Goal: Transaction & Acquisition: Purchase product/service

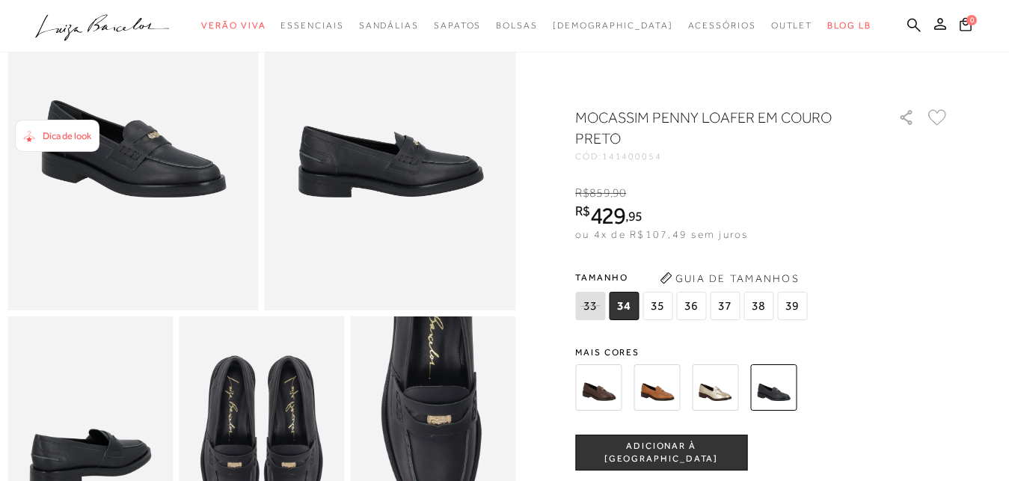
scroll to position [305, 0]
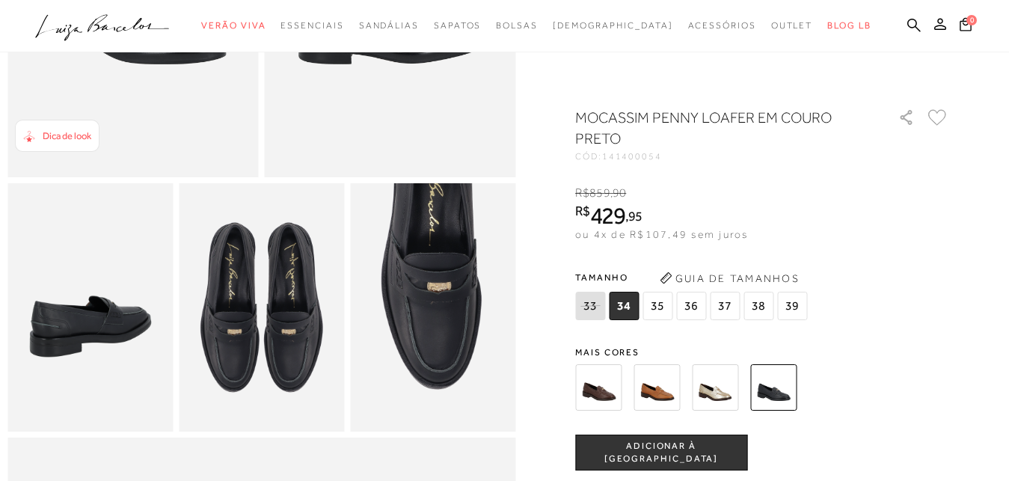
click at [254, 337] on img at bounding box center [261, 307] width 165 height 248
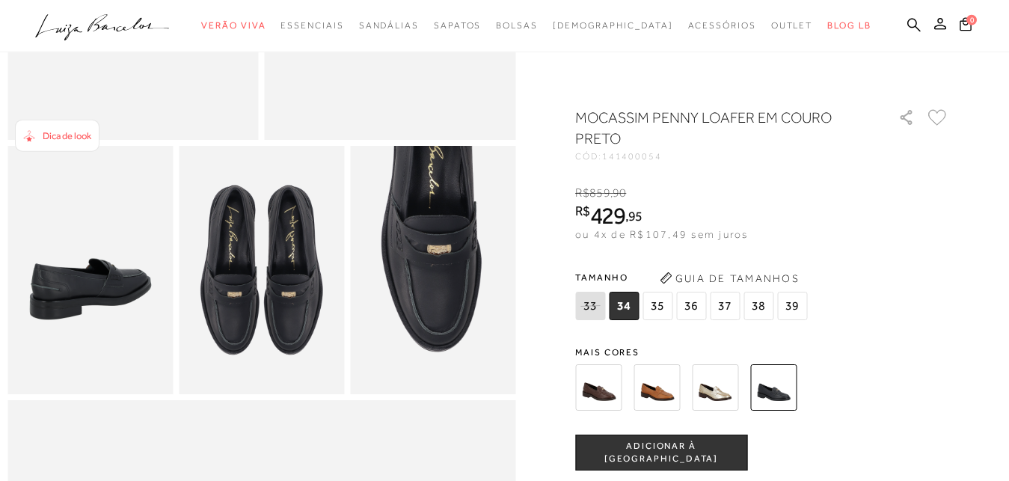
scroll to position [382, 0]
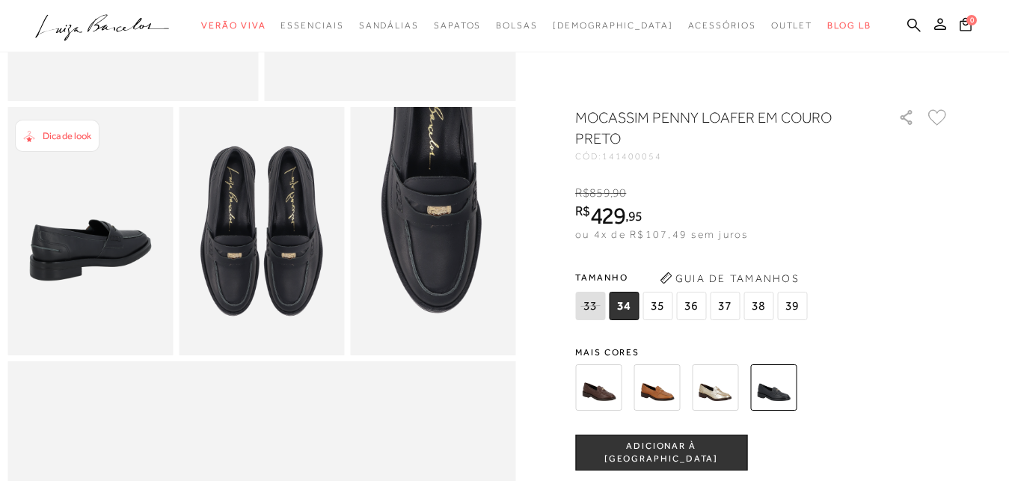
click at [610, 385] on img at bounding box center [598, 387] width 46 height 46
click at [618, 388] on img at bounding box center [598, 387] width 46 height 46
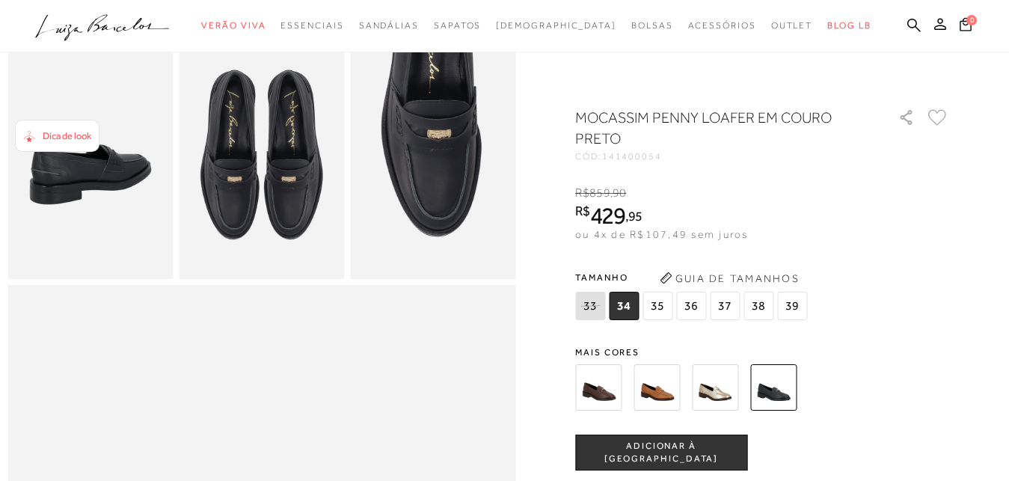
scroll to position [382, 0]
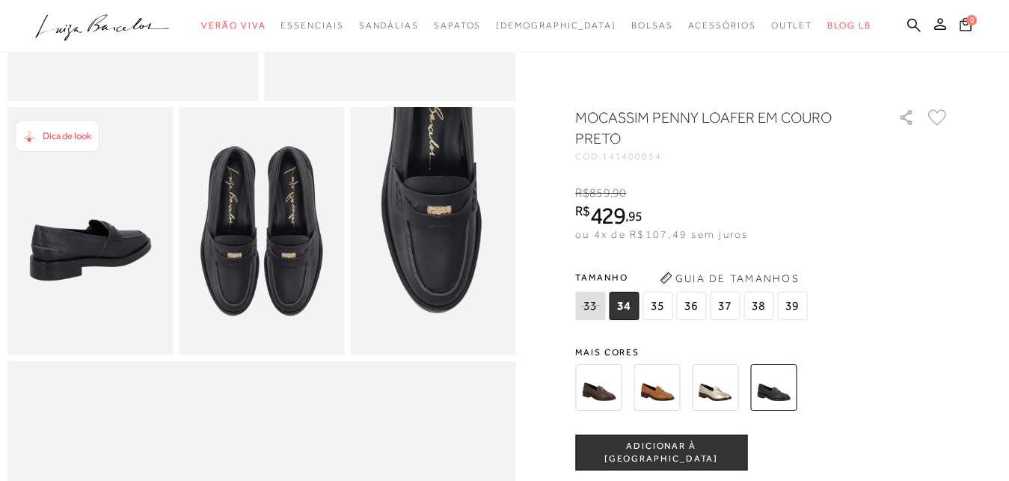
click at [465, 278] on img at bounding box center [432, 231] width 165 height 248
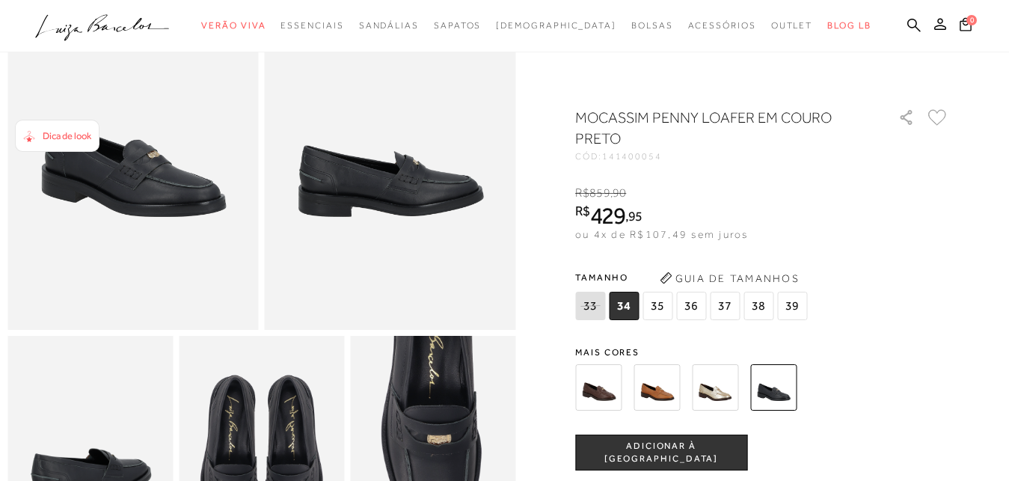
scroll to position [76, 0]
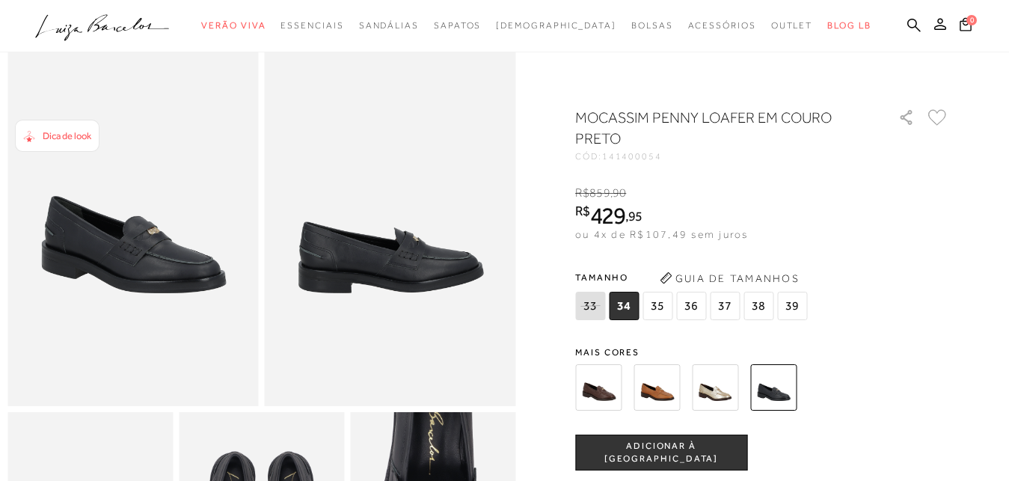
click at [673, 393] on img at bounding box center [657, 387] width 46 height 46
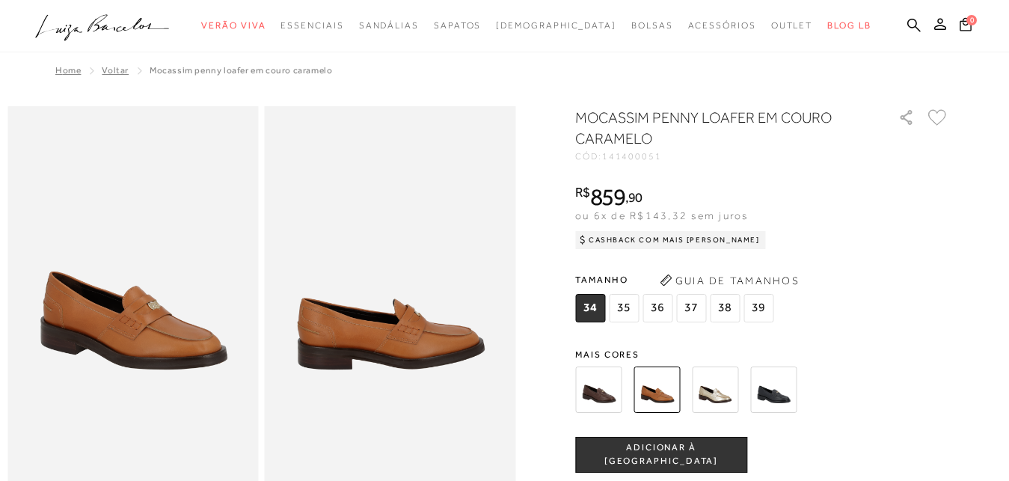
click at [180, 349] on img at bounding box center [132, 294] width 251 height 376
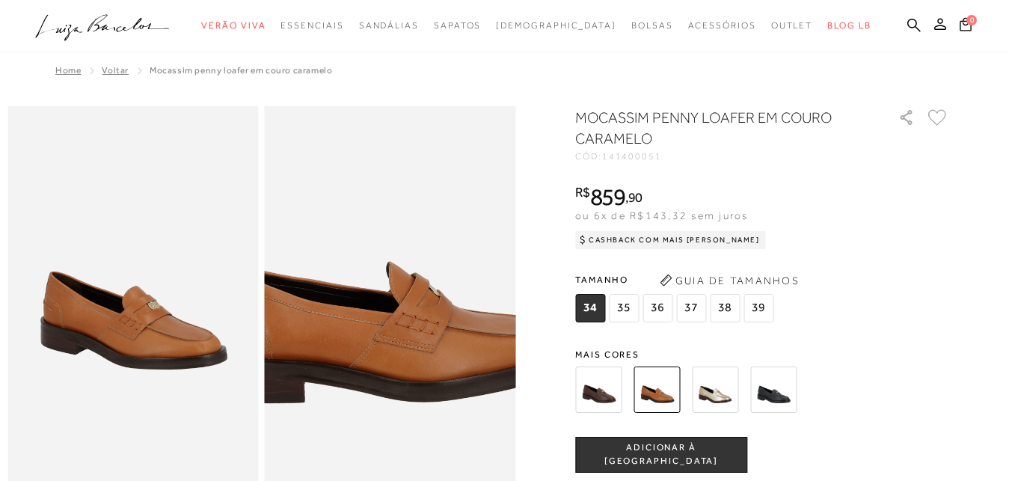
click at [411, 342] on img at bounding box center [380, 253] width 502 height 753
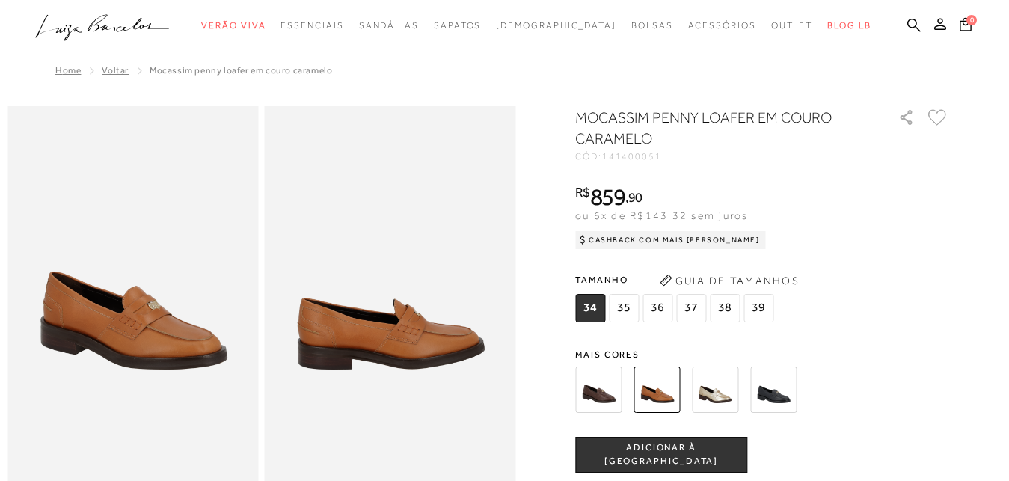
click at [782, 395] on img at bounding box center [773, 390] width 46 height 46
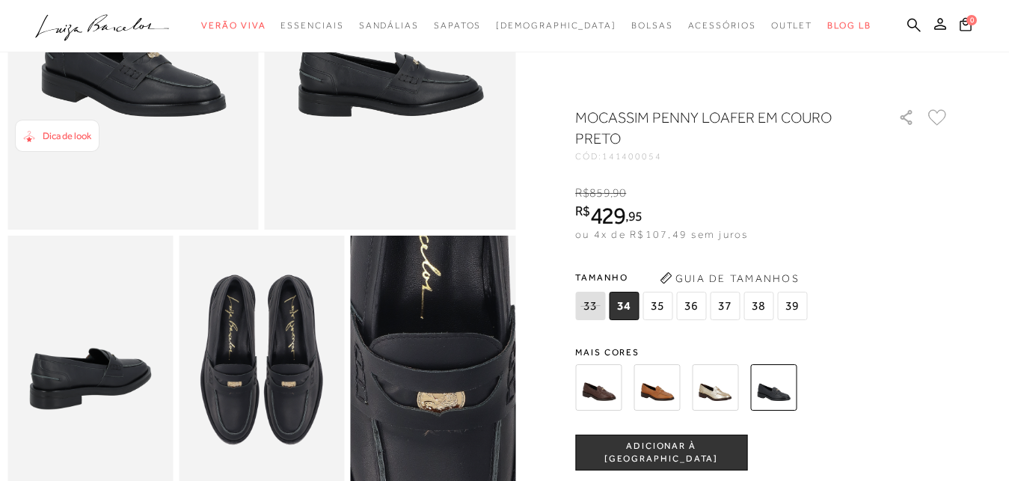
scroll to position [153, 0]
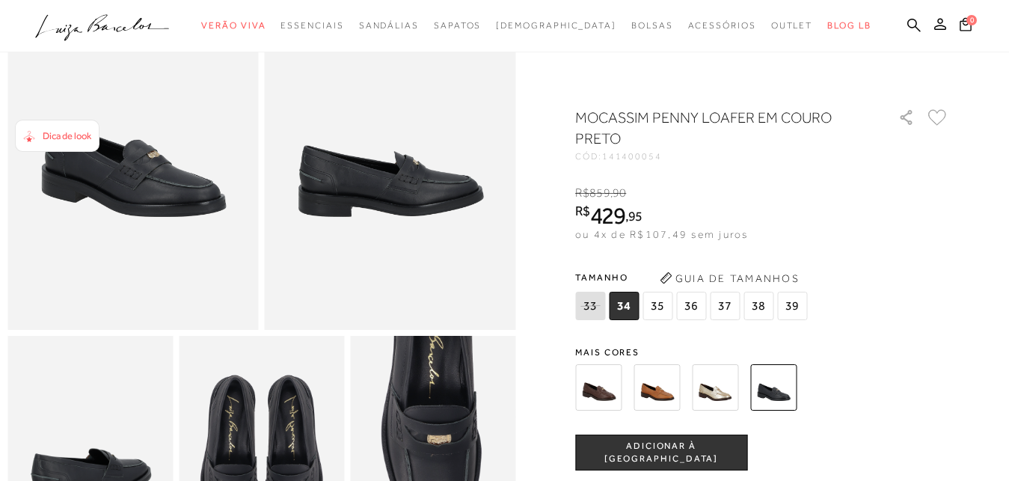
click at [662, 385] on img at bounding box center [657, 387] width 46 height 46
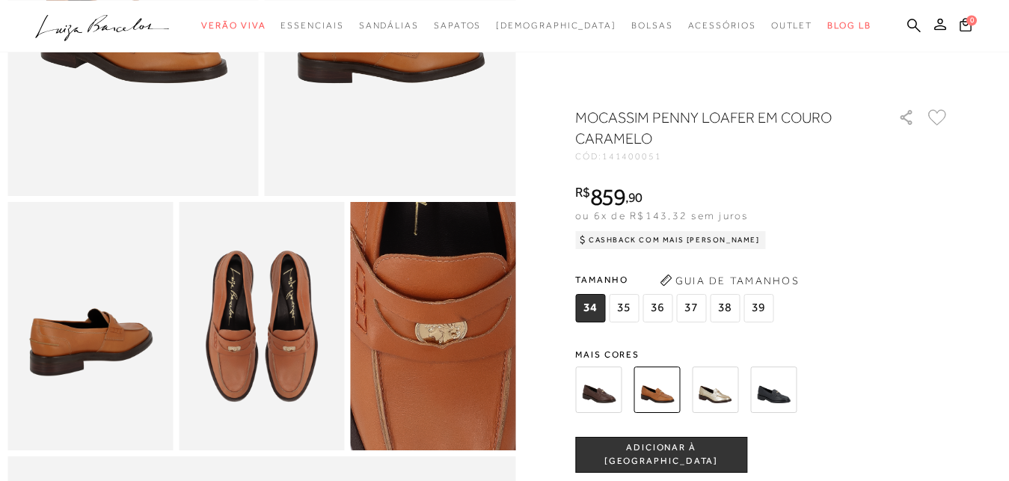
scroll to position [305, 0]
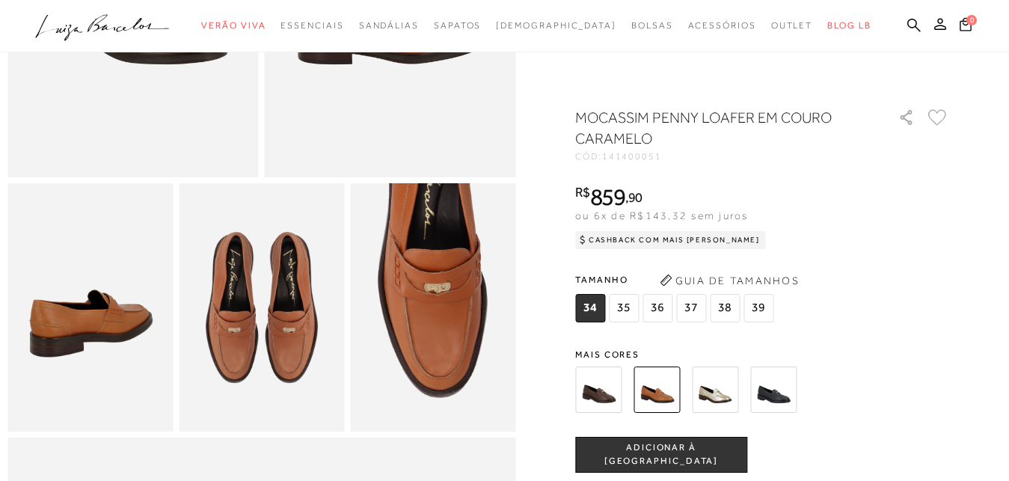
click at [782, 387] on img at bounding box center [773, 390] width 46 height 46
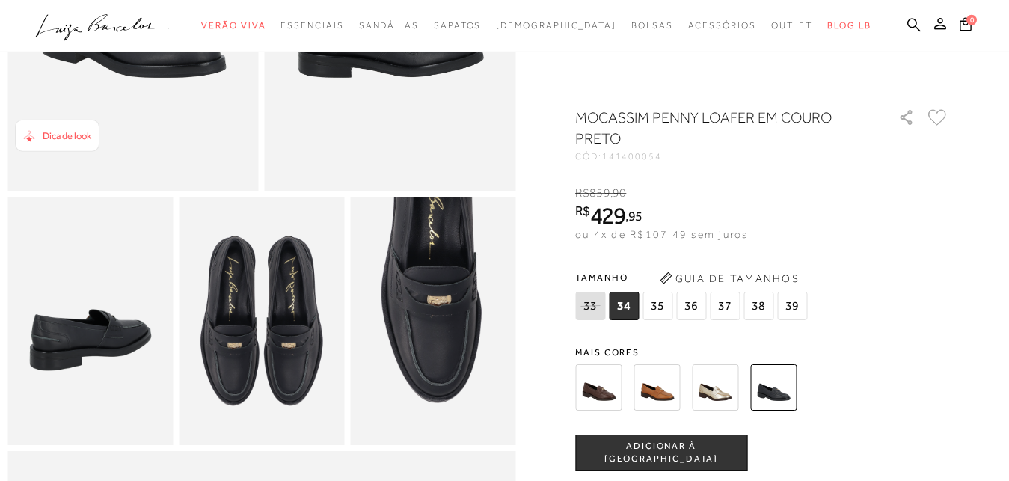
scroll to position [305, 0]
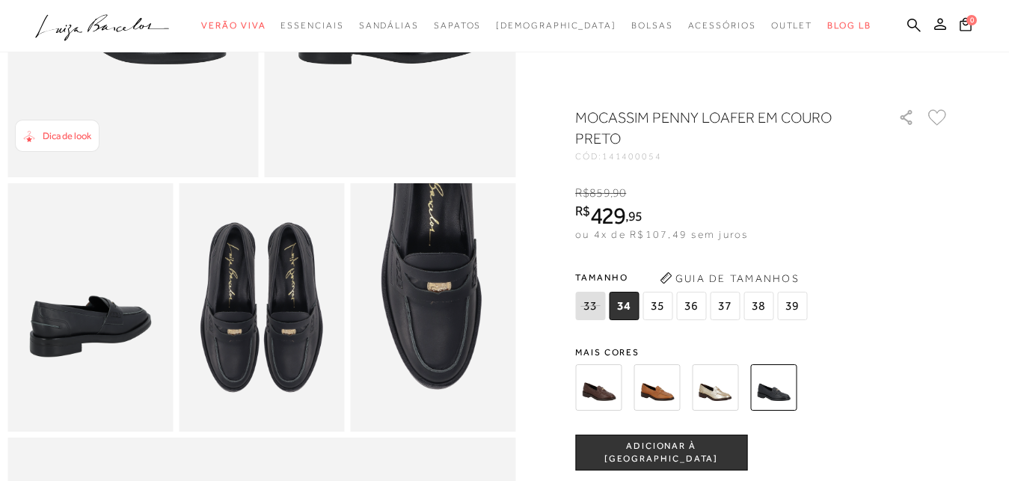
click at [735, 452] on button "ADICIONAR À [GEOGRAPHIC_DATA]" at bounding box center [661, 453] width 172 height 36
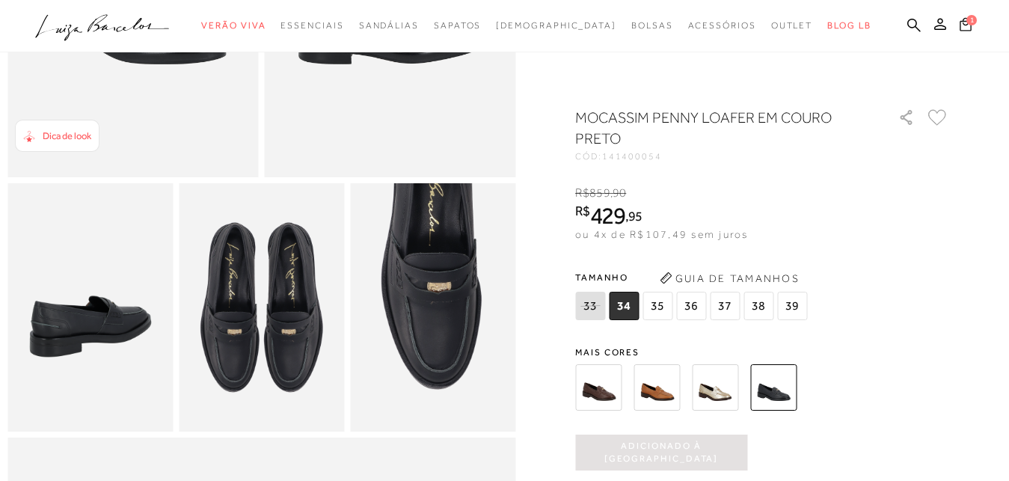
click at [955, 32] on button "1" at bounding box center [965, 26] width 21 height 20
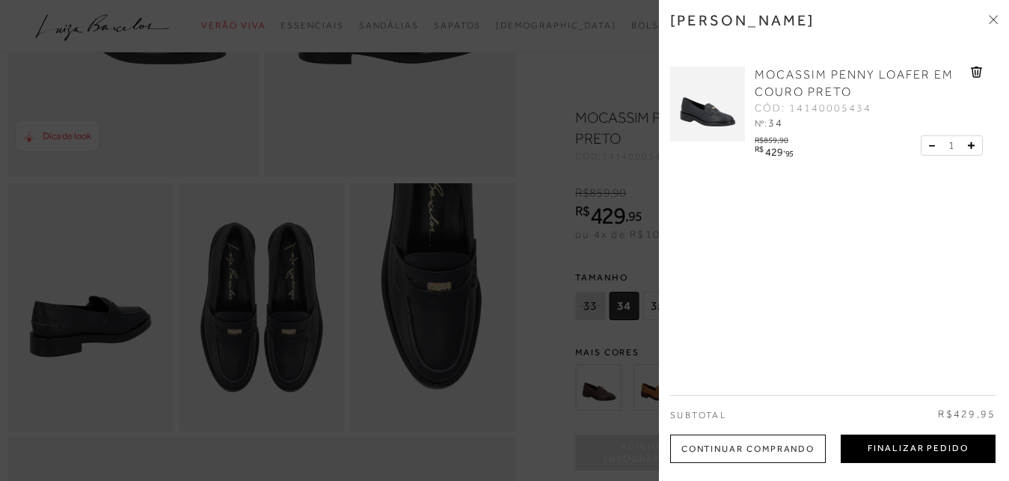
click at [883, 444] on button "Finalizar Pedido" at bounding box center [918, 449] width 155 height 28
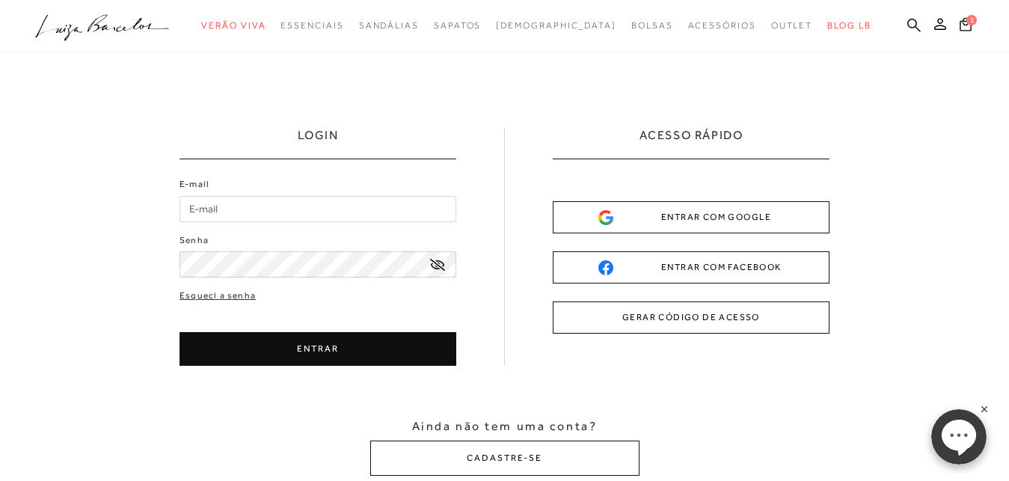
click at [717, 215] on div "ENTRAR COM GOOGLE" at bounding box center [691, 217] width 186 height 16
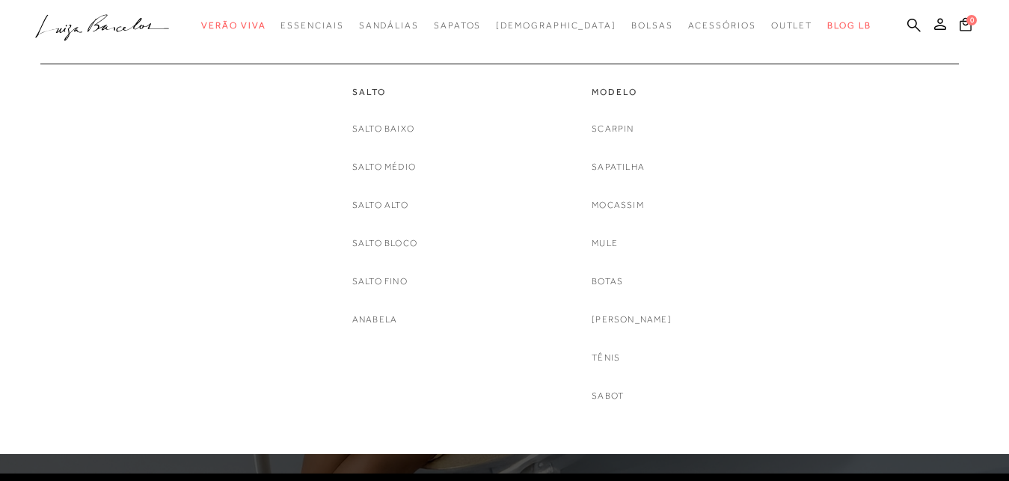
click at [619, 203] on link "Mocassim" at bounding box center [618, 205] width 52 height 16
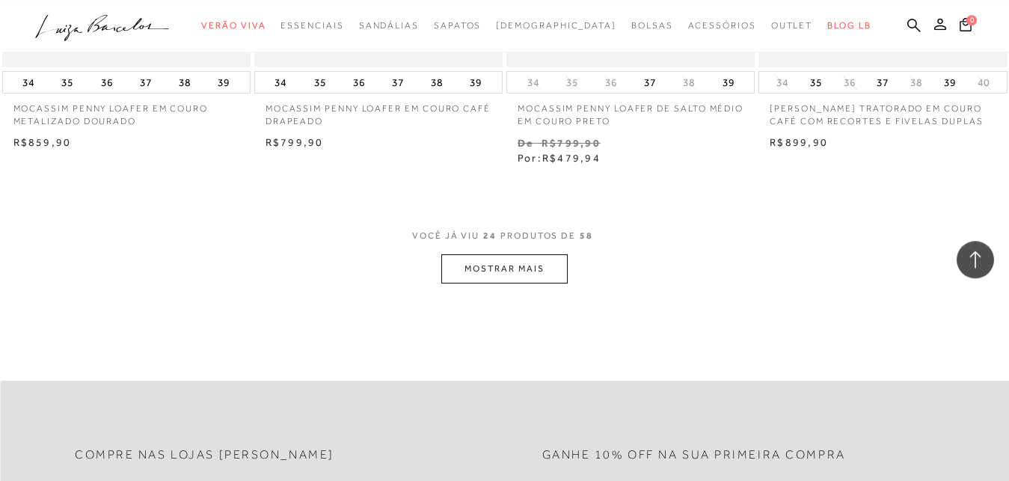
scroll to position [2823, 0]
click at [510, 269] on button "MOSTRAR MAIS" at bounding box center [504, 265] width 126 height 29
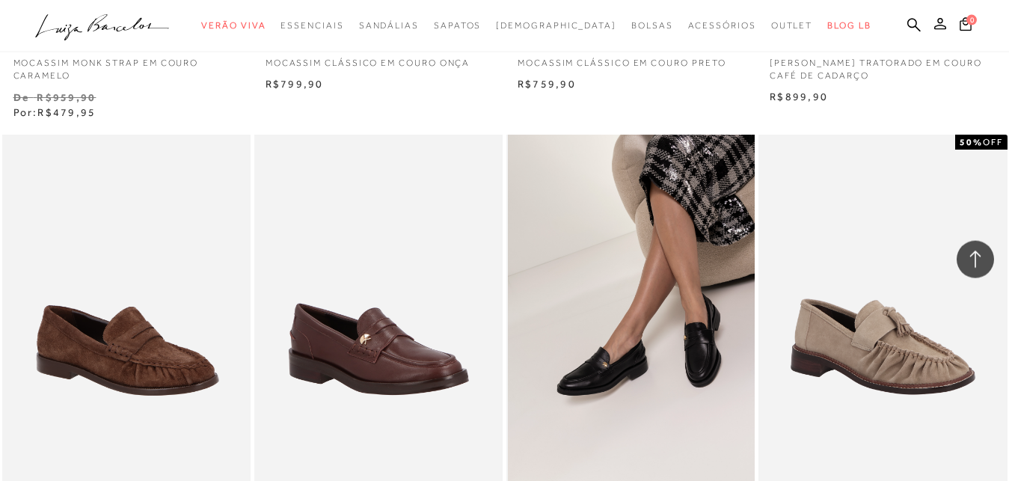
scroll to position [4273, 0]
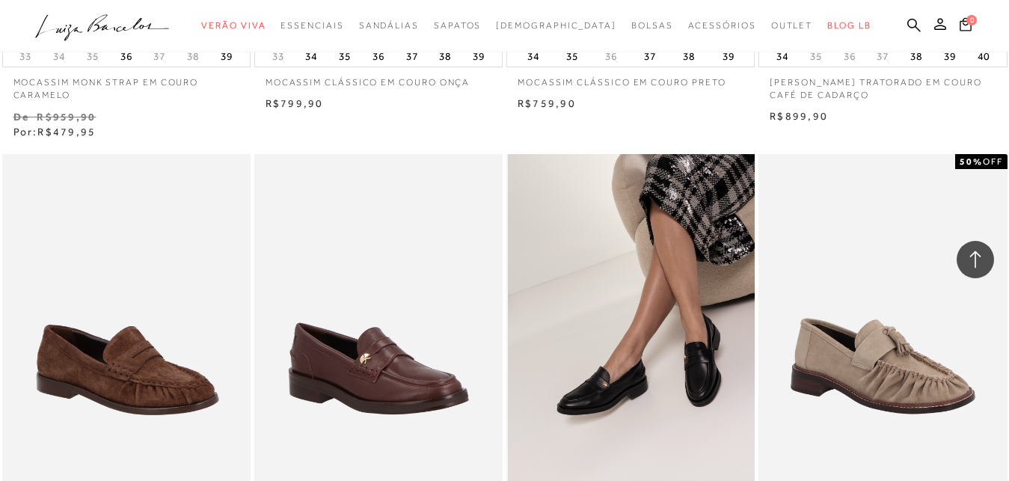
click at [601, 387] on img at bounding box center [631, 340] width 247 height 373
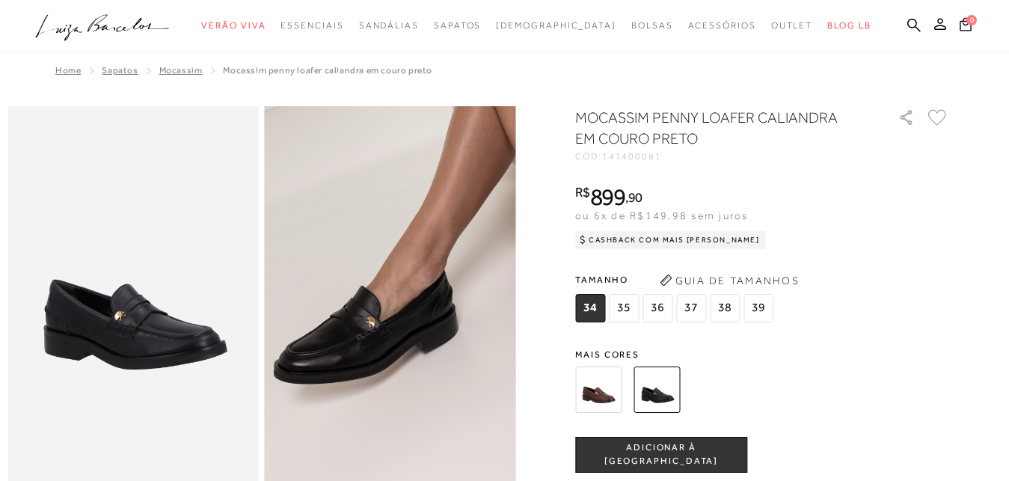
click at [358, 361] on img at bounding box center [424, 234] width 502 height 753
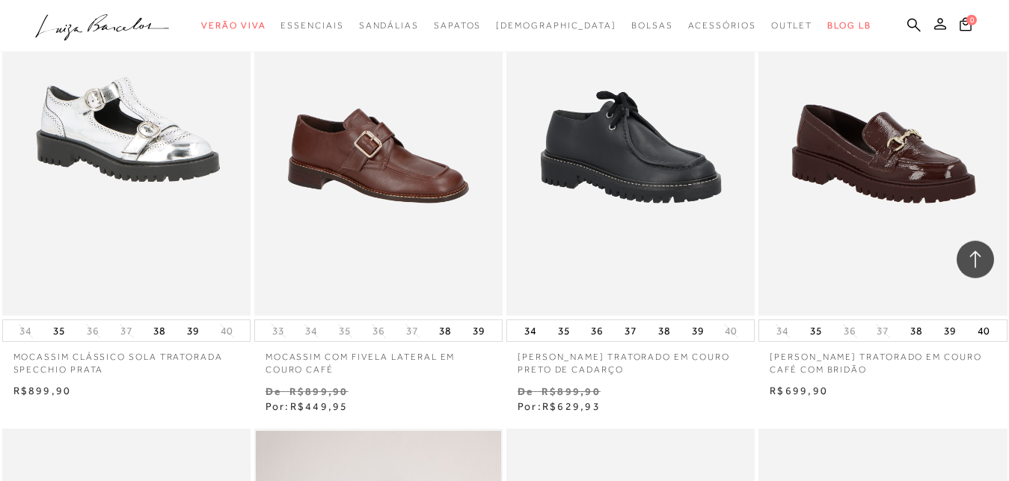
scroll to position [4960, 0]
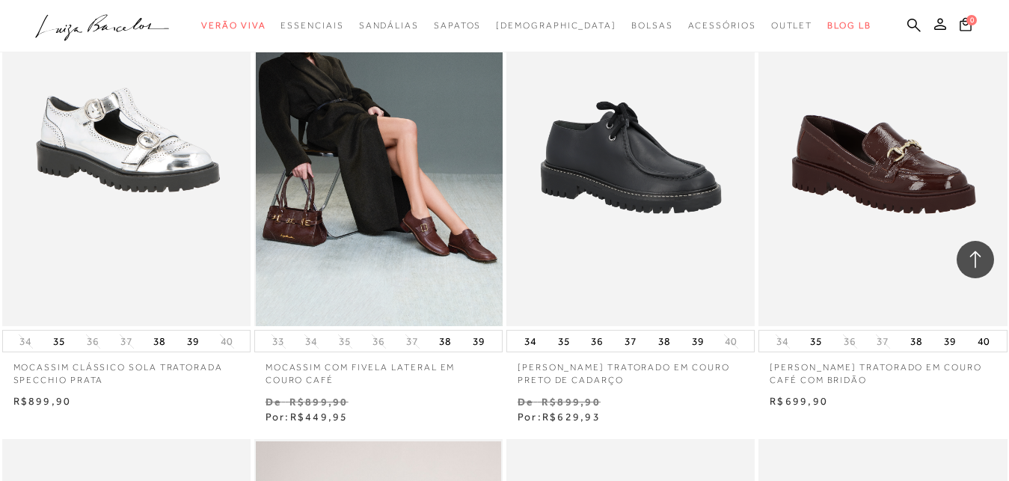
click at [420, 239] on img at bounding box center [379, 140] width 247 height 373
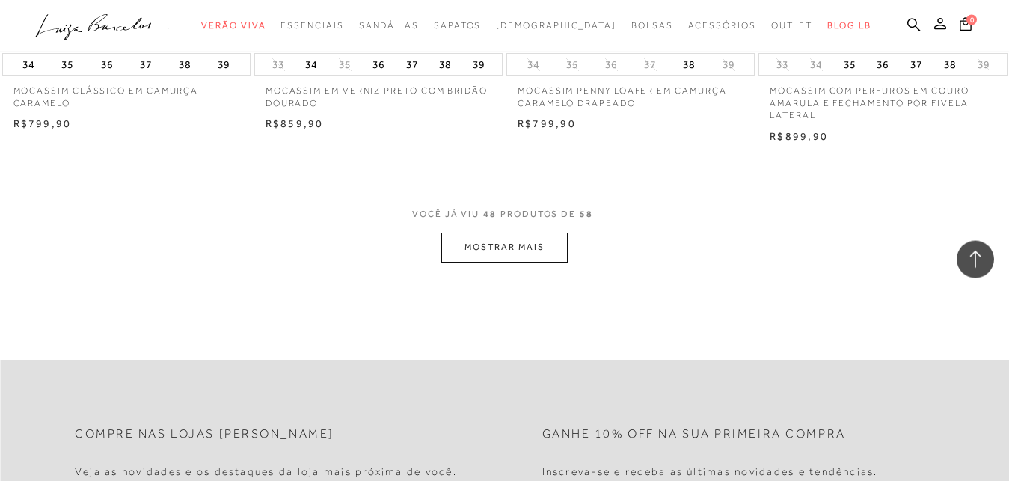
scroll to position [5799, 0]
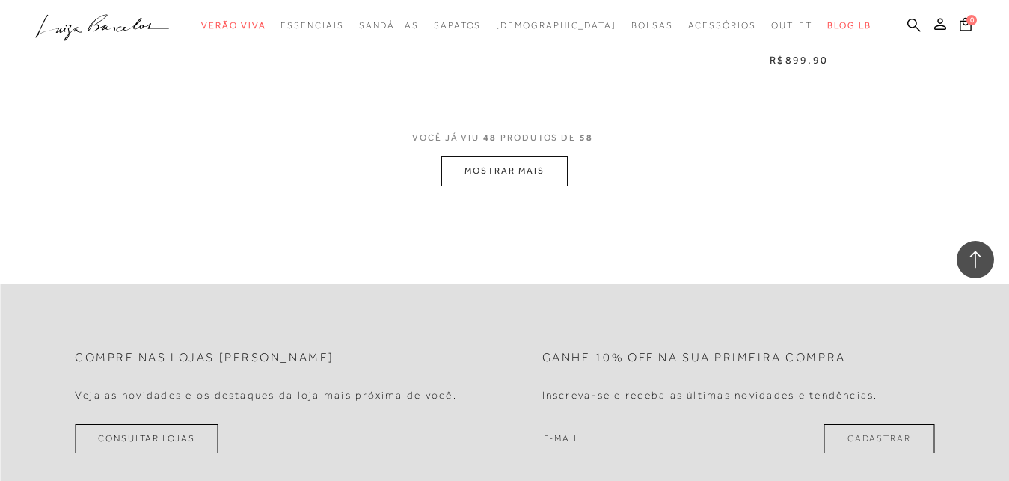
click at [505, 177] on button "MOSTRAR MAIS" at bounding box center [504, 170] width 126 height 29
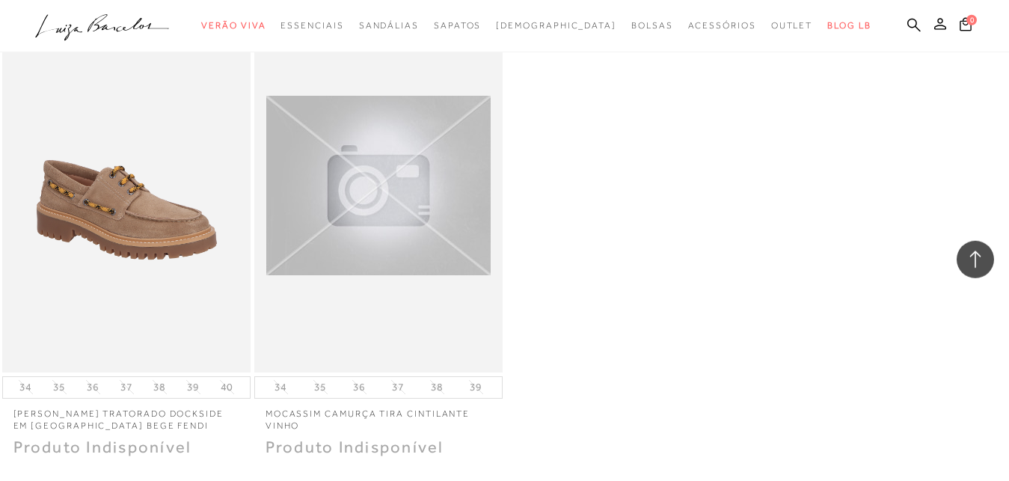
scroll to position [6943, 0]
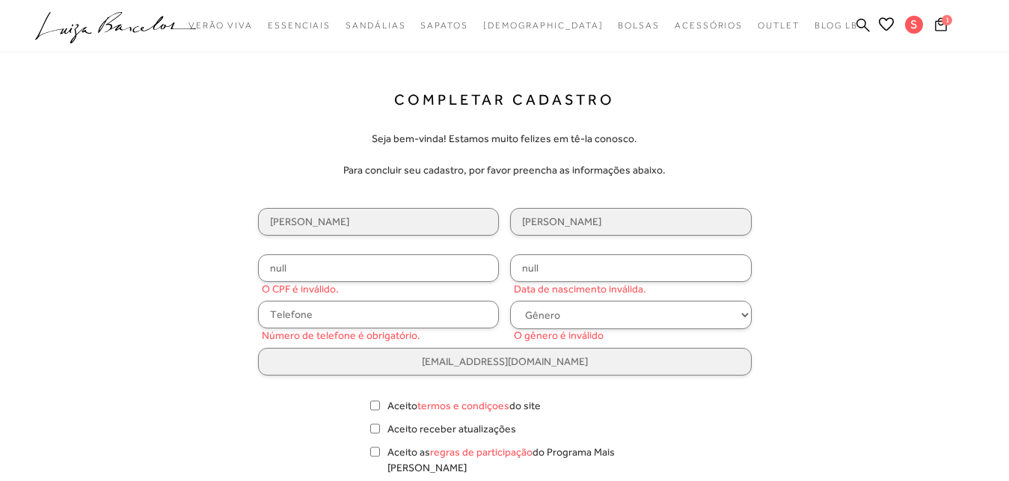
click at [319, 272] on input "null" at bounding box center [379, 268] width 242 height 28
click at [329, 265] on input "null" at bounding box center [379, 268] width 242 height 28
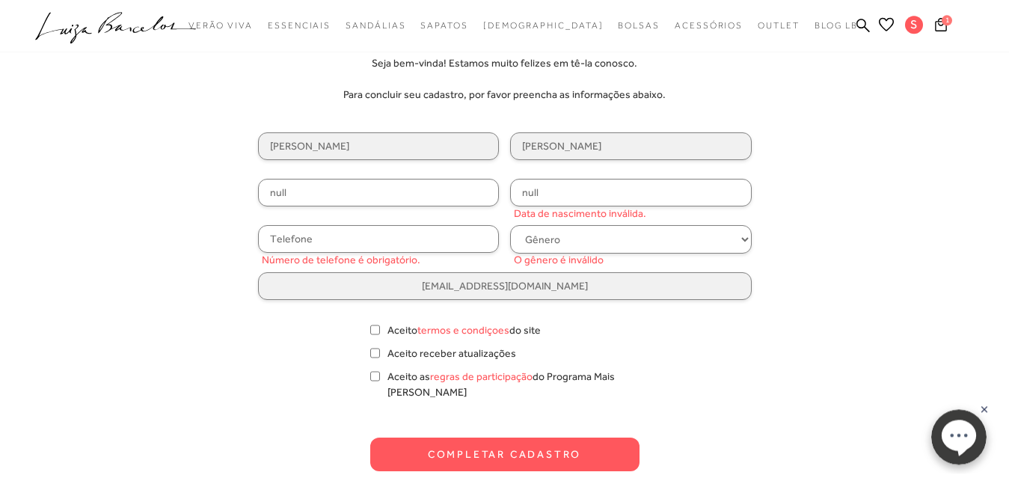
scroll to position [76, 0]
type input "1"
type input "3"
type input "480.054.526-91"
click at [561, 200] on input "null" at bounding box center [631, 192] width 242 height 28
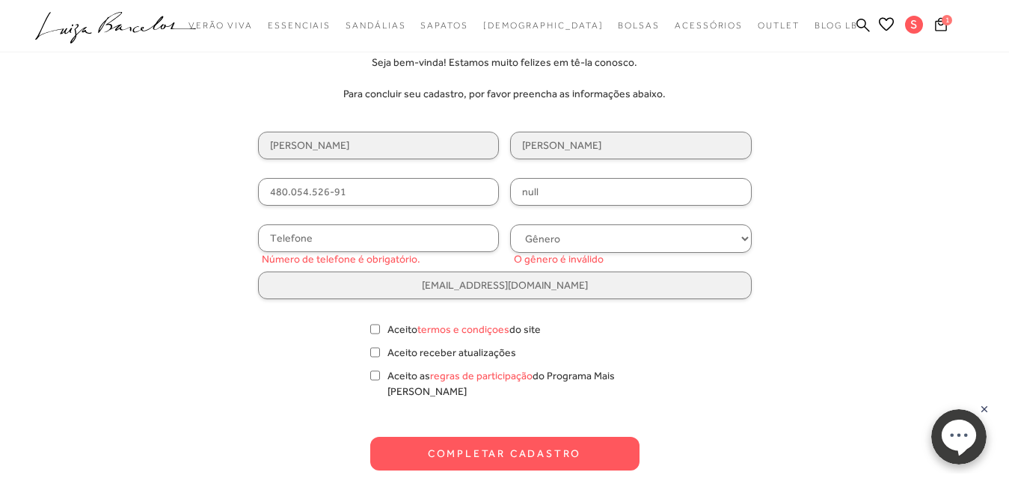
drag, startPoint x: 561, startPoint y: 200, endPoint x: 485, endPoint y: 196, distance: 75.6
click at [510, 196] on input "null" at bounding box center [631, 192] width 242 height 28
type input "1"
type input "28/08/1962"
click at [466, 242] on input "text" at bounding box center [379, 238] width 242 height 28
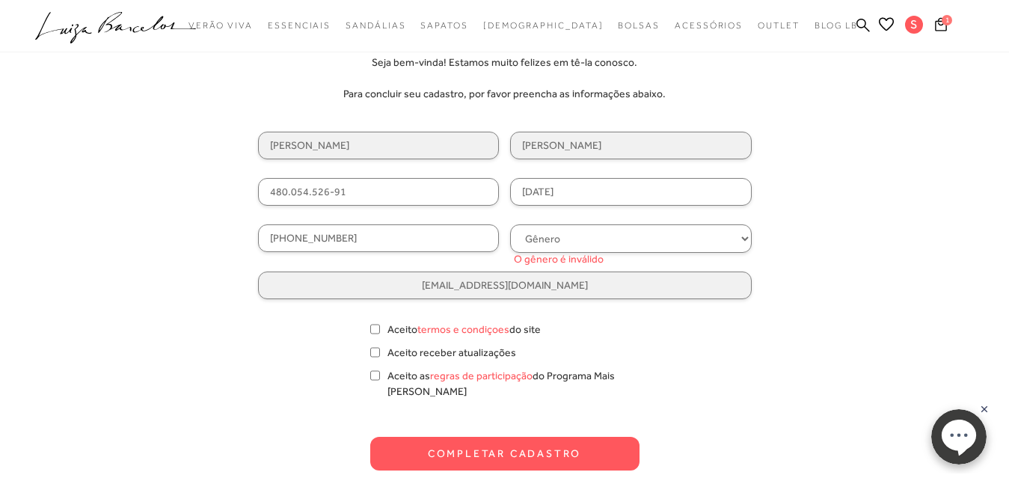
type input "(31) 98588-6996"
click at [608, 236] on select "Gênero Feminino Masculino" at bounding box center [631, 238] width 242 height 28
select select
click option "Feminino" at bounding box center [0, 0] width 0 height 0
click at [377, 370] on input "Aceito as regras de participação do Programa Mais Luiza" at bounding box center [375, 375] width 10 height 15
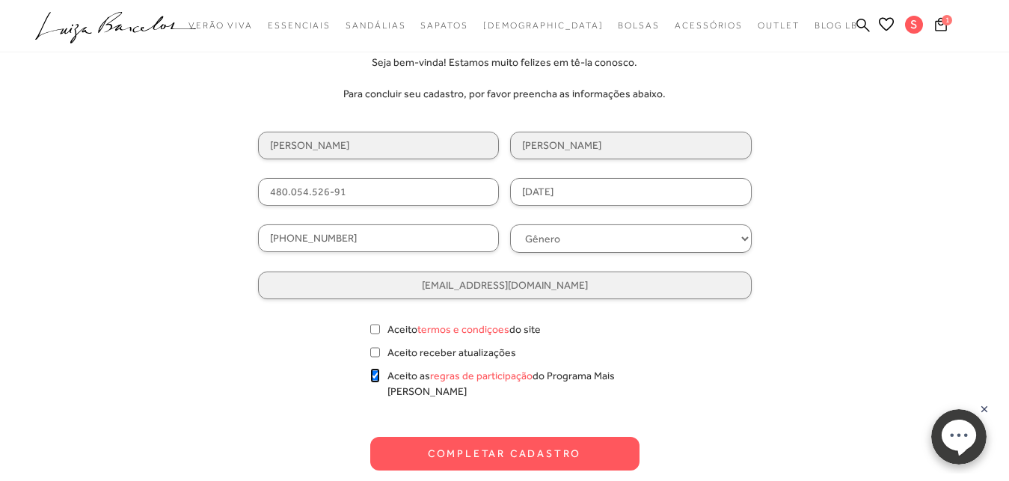
checkbox input "true"
click at [377, 355] on input "Aceito receber atualizações" at bounding box center [375, 352] width 10 height 15
checkbox input "true"
click at [376, 328] on input "Aceito termos e condiçoes do site" at bounding box center [375, 329] width 10 height 15
checkbox input "true"
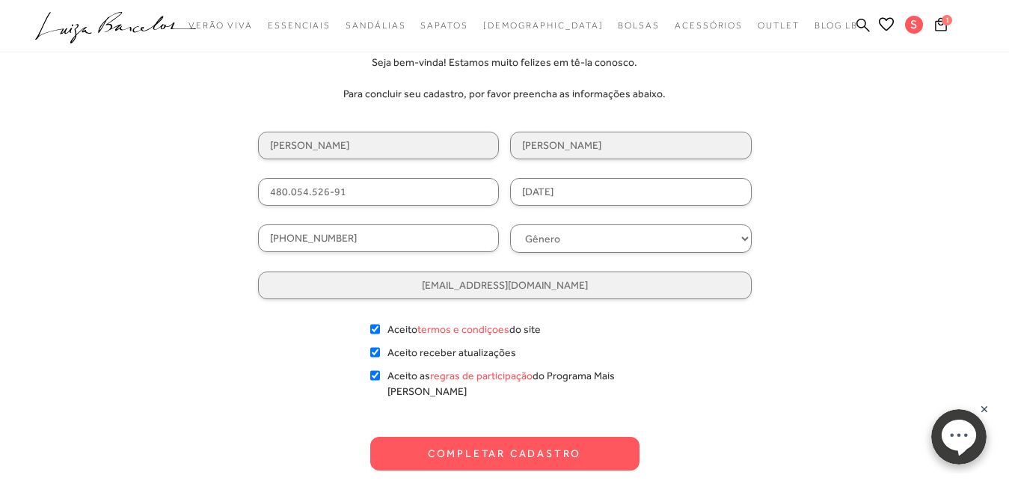
click at [563, 442] on button "Completar Cadastro" at bounding box center [504, 454] width 269 height 34
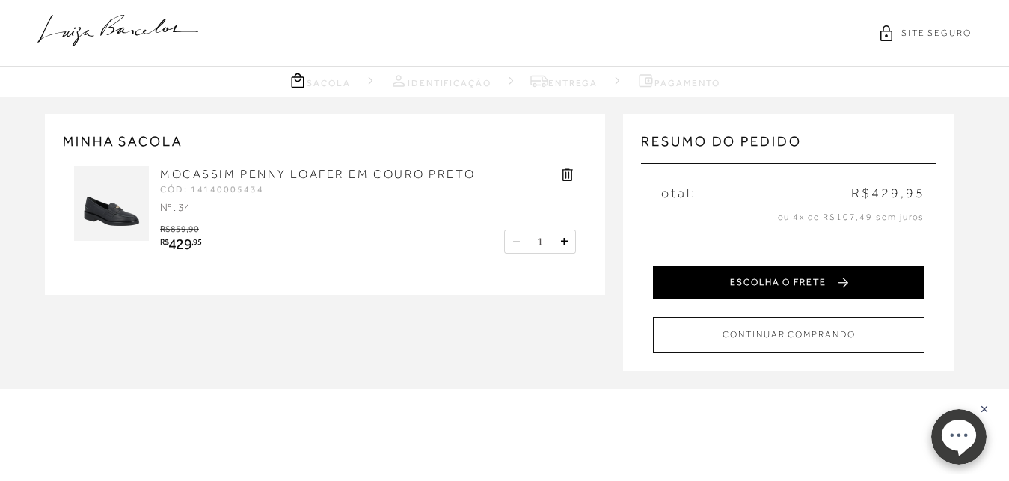
click at [845, 273] on button "ESCOLHA O FRETE" at bounding box center [789, 283] width 272 height 34
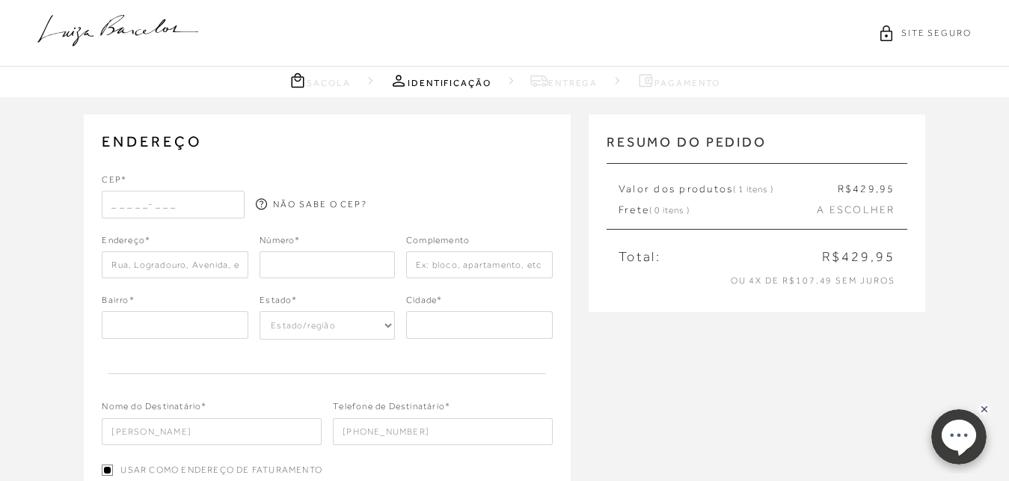
click at [110, 200] on input "text" at bounding box center [173, 204] width 143 height 27
type input "32285-060"
type input "Rua Cocal"
type input "Monte Castelo"
select select "MG"
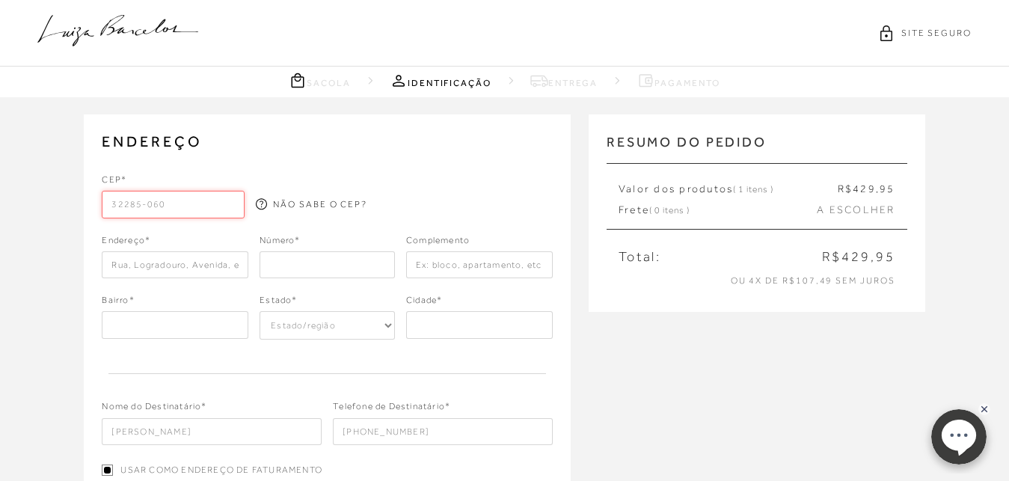
type input "Contagem"
type input "32285-060"
click at [361, 271] on input "number" at bounding box center [327, 264] width 135 height 27
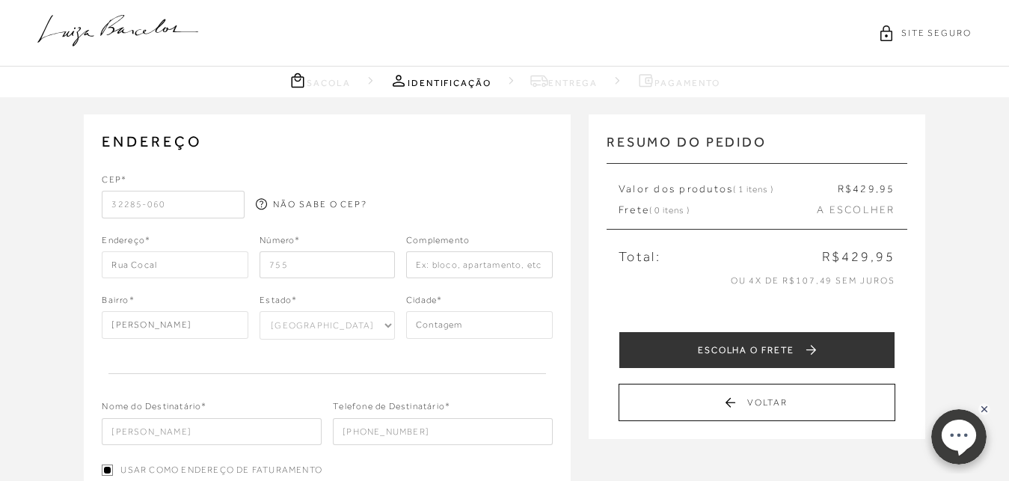
type input "755"
click at [457, 263] on input "text" at bounding box center [479, 264] width 147 height 27
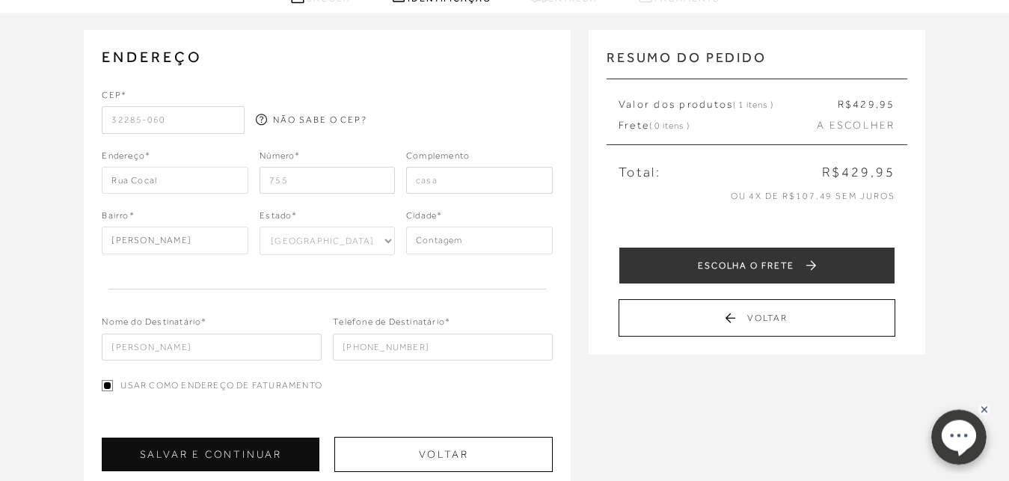
scroll to position [153, 0]
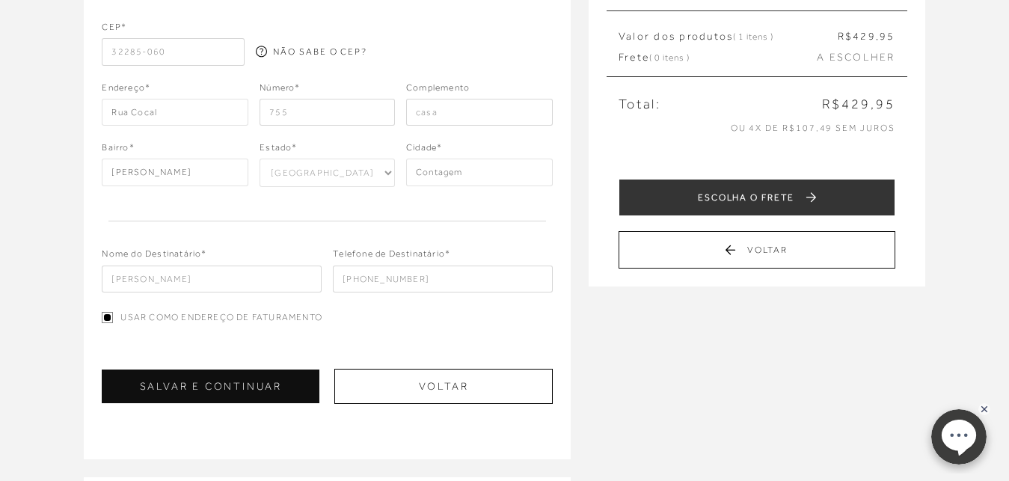
type input "casa"
click at [621, 356] on div "ENDEREÇO Selecione um endereço para entrega Nenhum endereço salvo. CEP* 32285-0…" at bounding box center [504, 363] width 1009 height 836
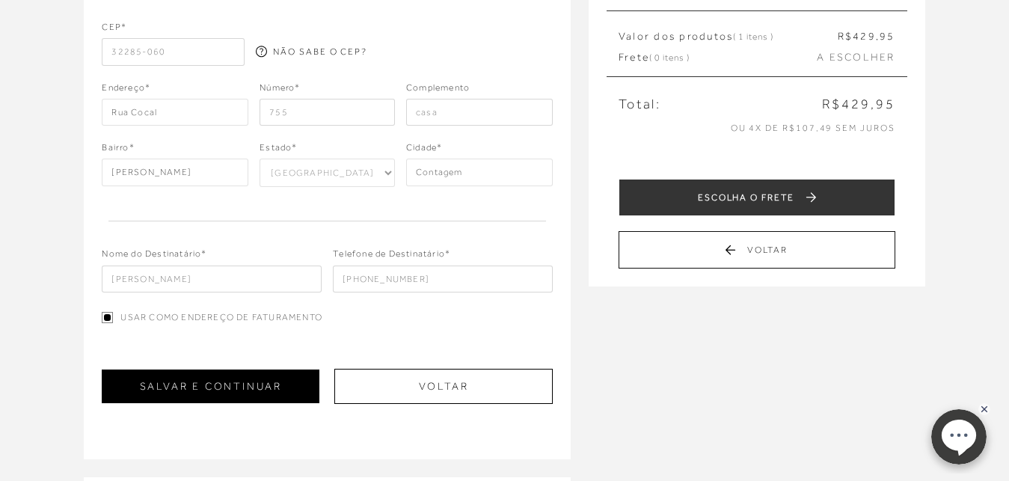
click at [256, 392] on button "SALVAR E CONTINUAR" at bounding box center [211, 387] width 218 height 34
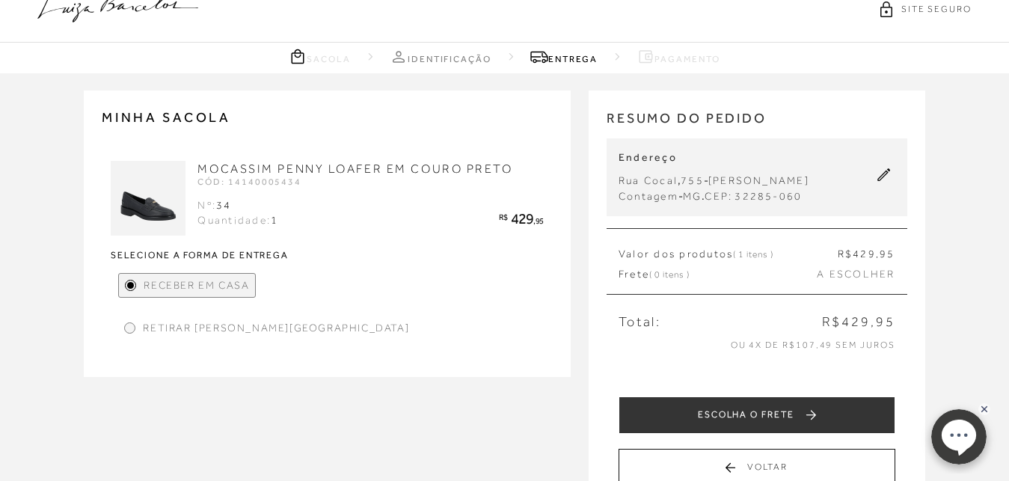
scroll to position [76, 0]
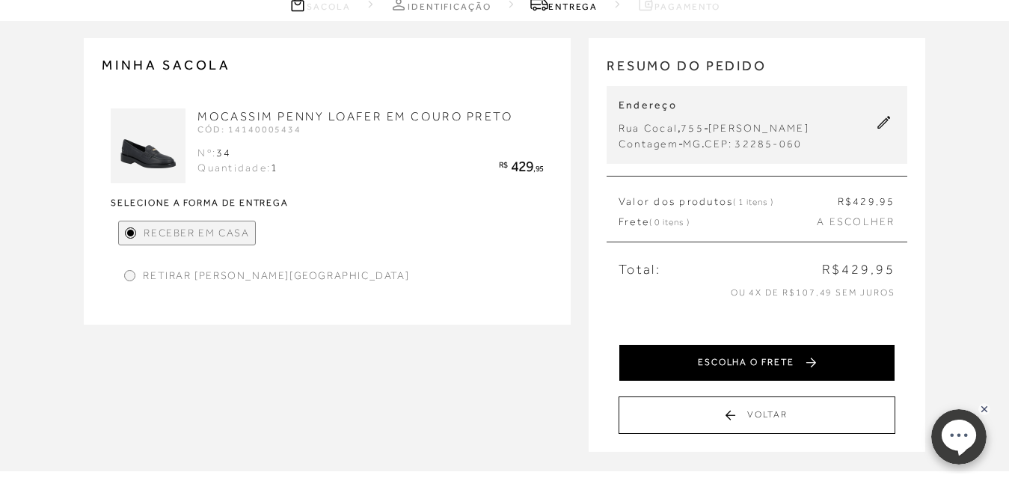
click at [774, 358] on button "ESCOLHA O FRETE" at bounding box center [757, 362] width 277 height 37
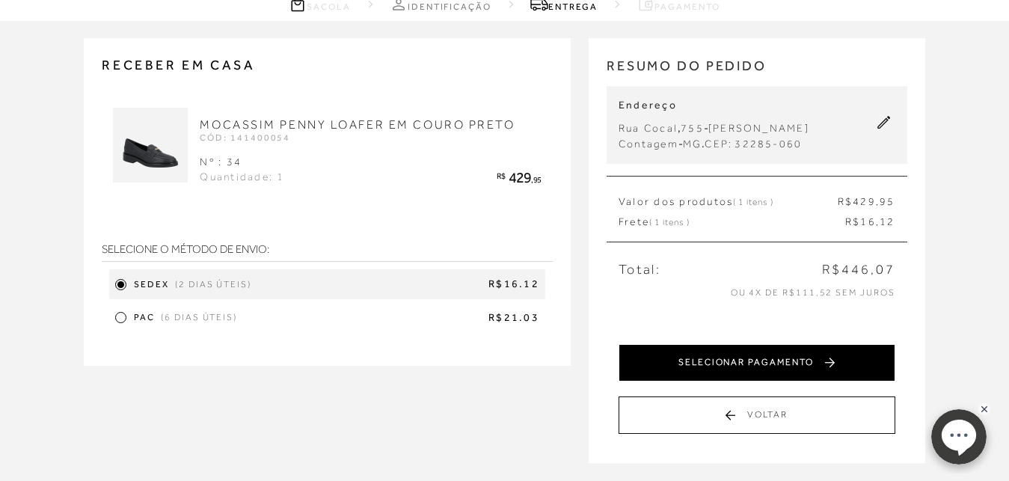
click at [789, 373] on button "SELECIONAR PAGAMENTO" at bounding box center [757, 362] width 277 height 37
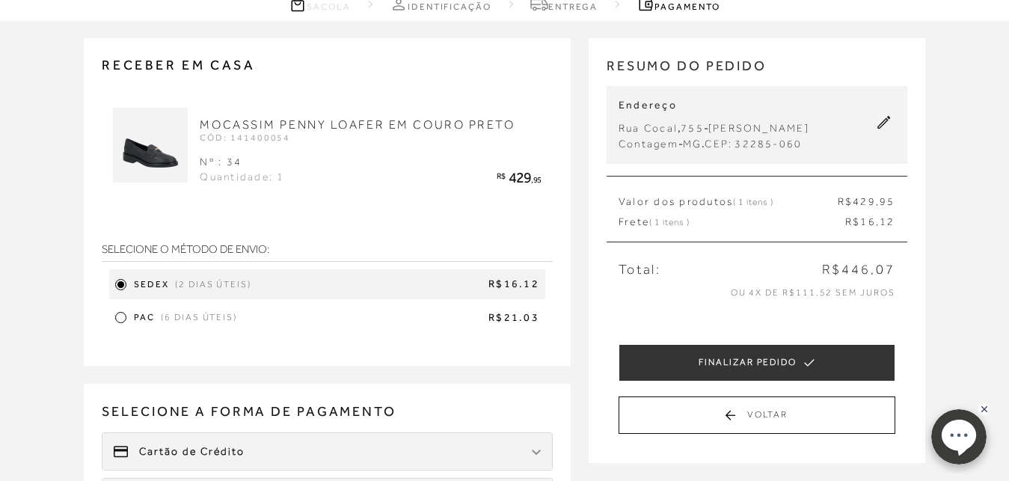
scroll to position [0, 0]
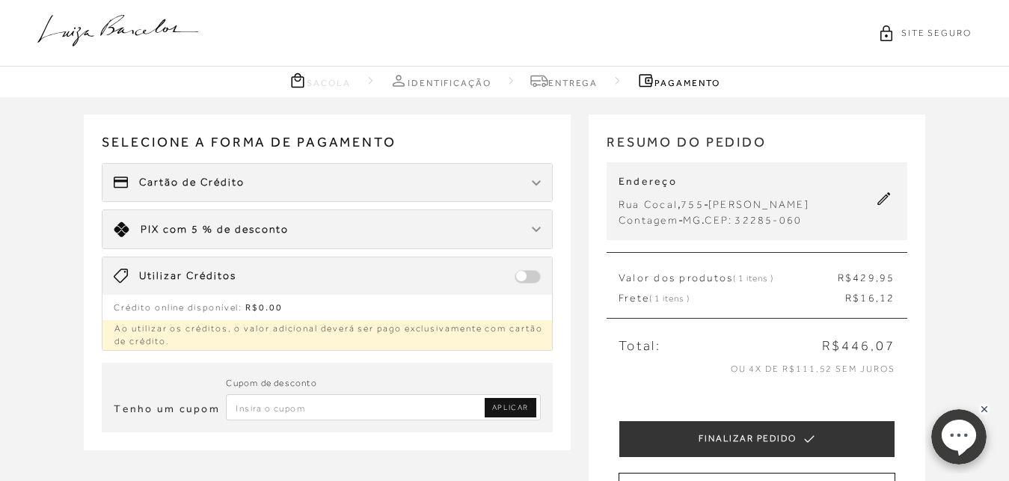
click at [521, 180] on div "Cartão de Crédito" at bounding box center [327, 182] width 450 height 37
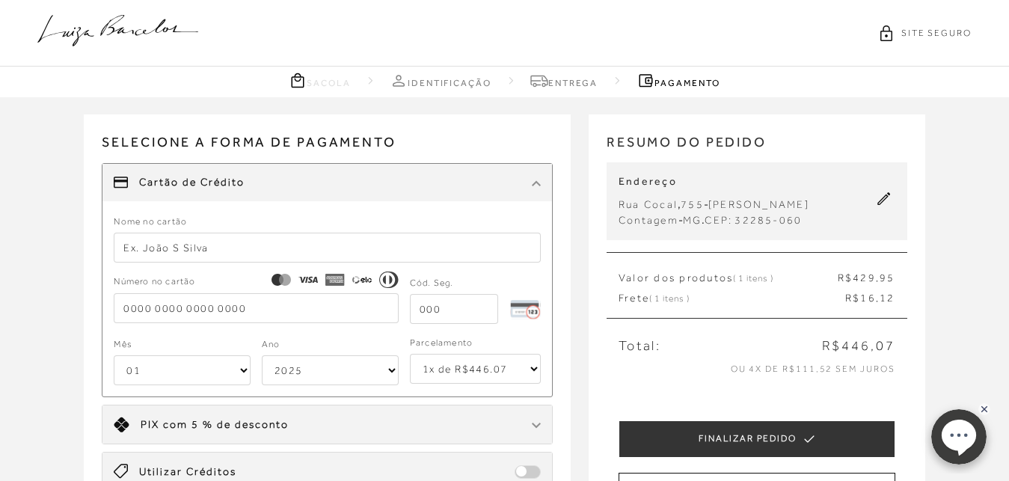
click at [355, 224] on div "Nome no cartão" at bounding box center [327, 237] width 427 height 49
click at [353, 236] on input "text" at bounding box center [327, 248] width 427 height 30
type input "kamila v nascimento"
click at [345, 306] on input "tel" at bounding box center [256, 308] width 284 height 30
type input "5502 0980 6052 9951"
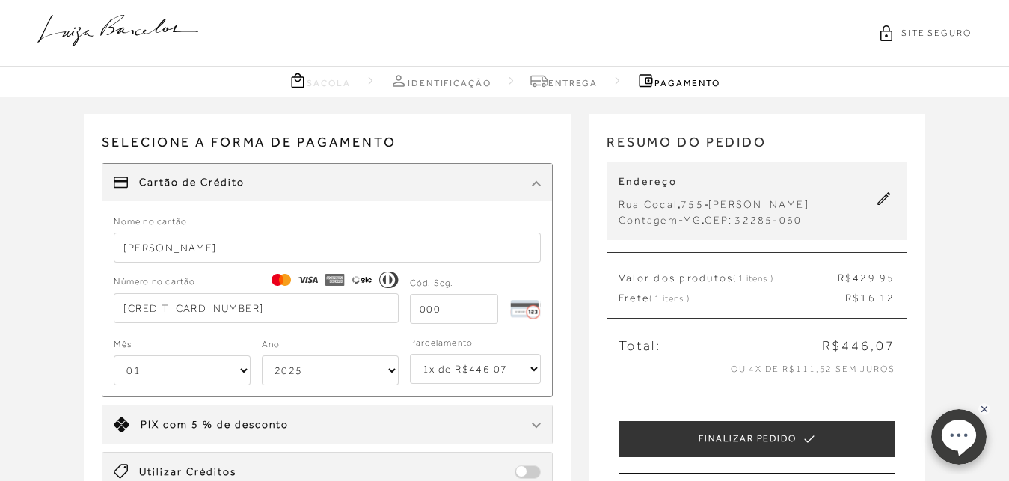
click at [482, 303] on input "tel" at bounding box center [454, 309] width 88 height 30
type input "711"
click at [114, 355] on select "01 02 03 04 05 06 07 08 09 10 11 12" at bounding box center [182, 370] width 137 height 30
select select "04"
click option "04" at bounding box center [0, 0] width 0 height 0
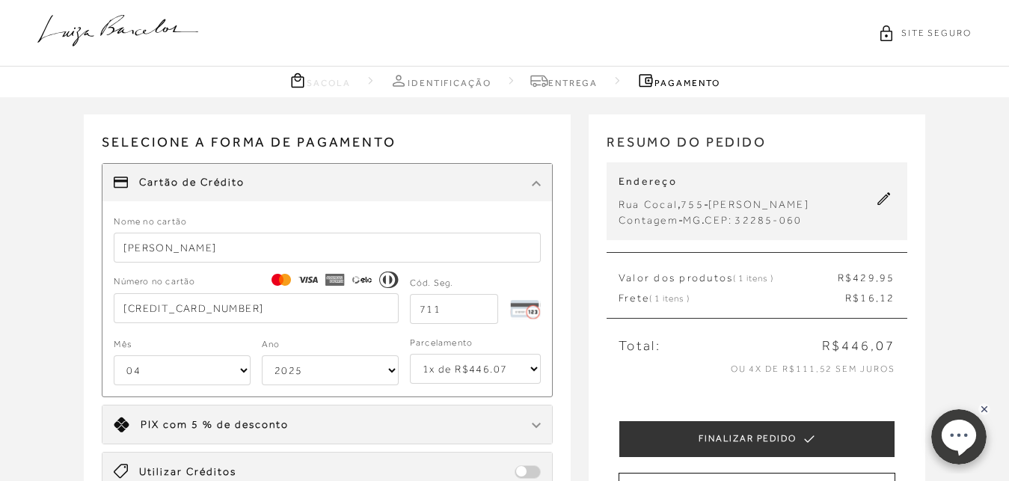
click at [410, 354] on select "1x de R$446.07 2x de R$223.04 sem juros 3x de R$148.69 sem juros 4x de R$111.52…" at bounding box center [475, 369] width 131 height 30
select select "5"
click option "5x de R$89.22 sem juros" at bounding box center [0, 0] width 0 height 0
click at [42, 294] on div "Receber em casa MOCASSIM PENNY LOAFER EM COURO PRETO CÓD: 141400054 Nº : 34 Qua…" at bounding box center [504, 396] width 1009 height 598
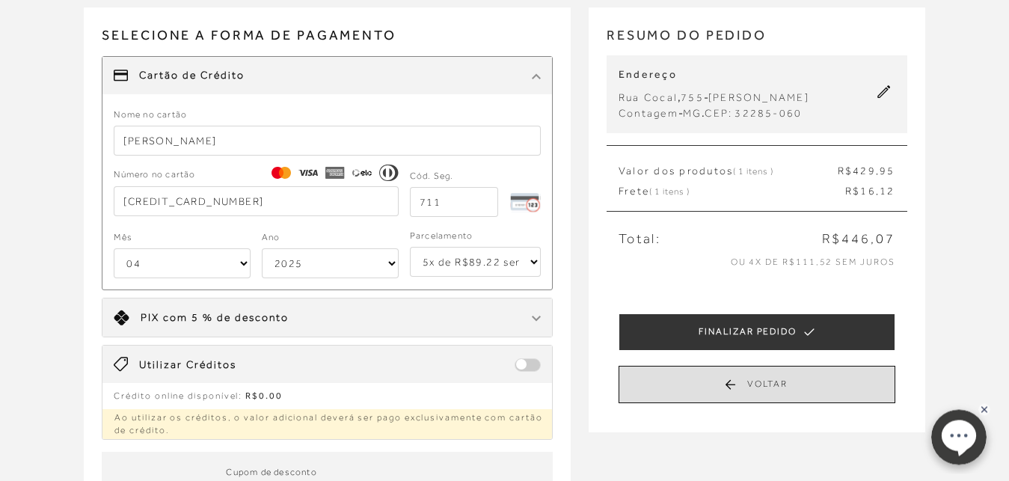
scroll to position [76, 0]
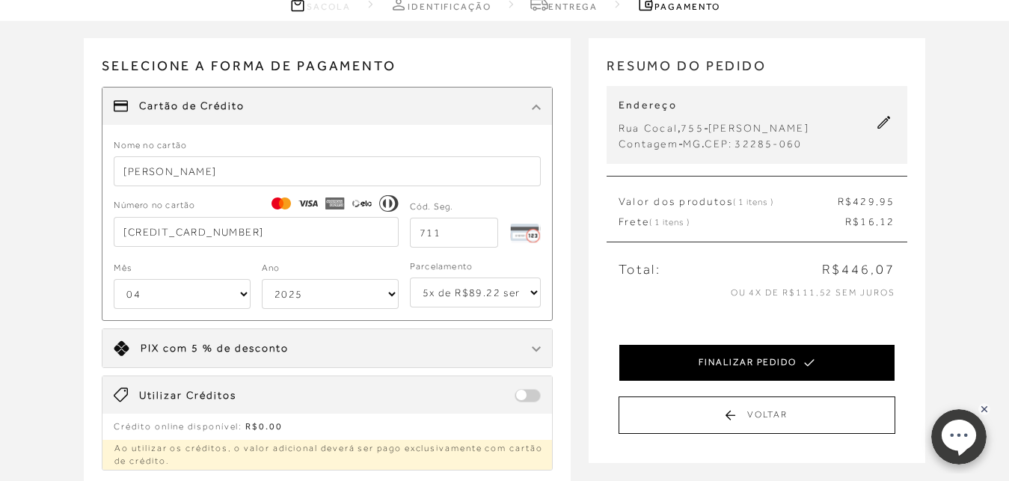
click at [783, 361] on button "FINALIZAR PEDIDO" at bounding box center [757, 362] width 277 height 37
select select "04"
select select "5"
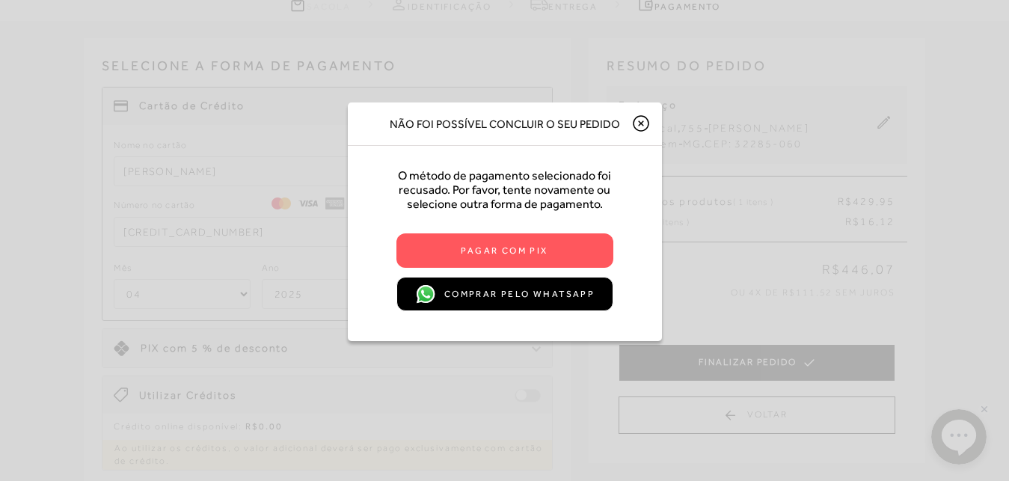
scroll to position [0, 0]
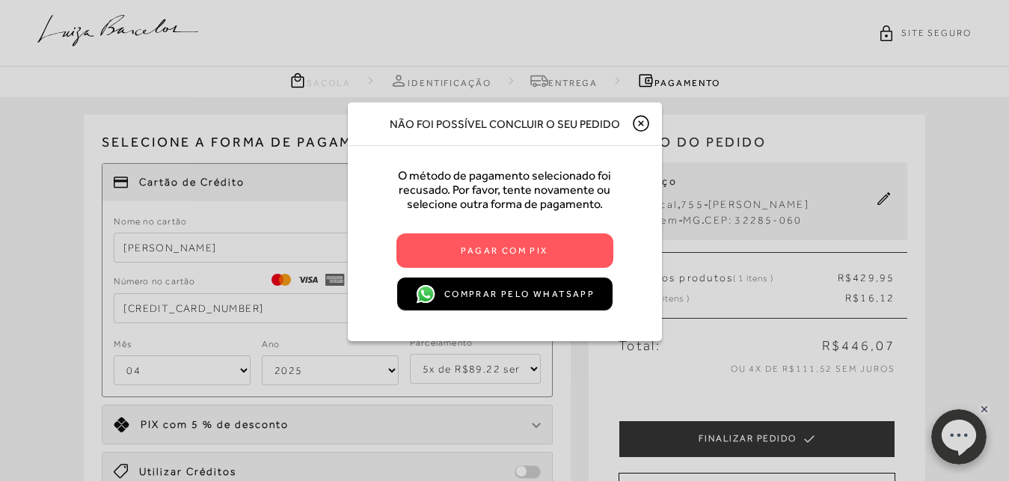
click at [638, 125] on icon at bounding box center [641, 123] width 18 height 18
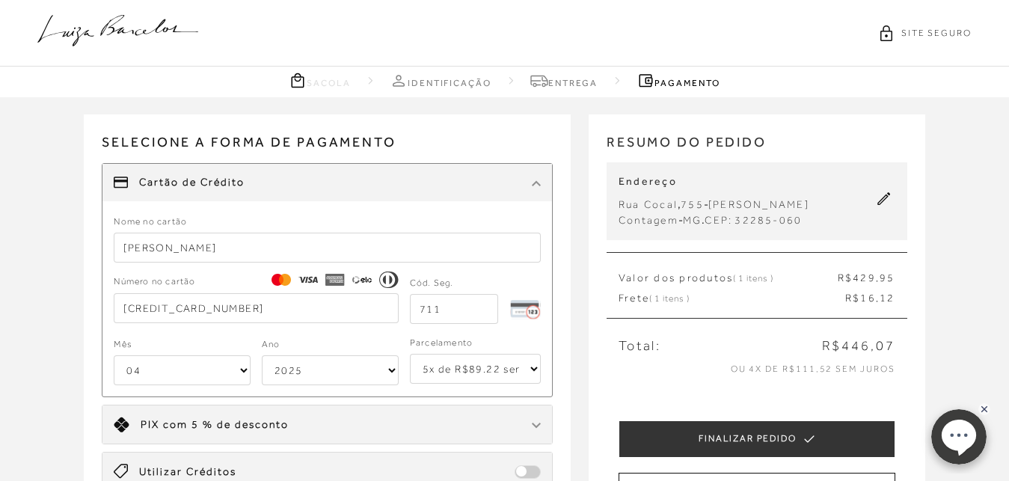
click at [262, 355] on select "2025 2026 2027 2028 2029 2030 2031 2032 2033 2034 2035 2036 2037 2038 2039 2040…" at bounding box center [330, 370] width 137 height 30
select select "2031"
click option "2031" at bounding box center [0, 0] width 0 height 0
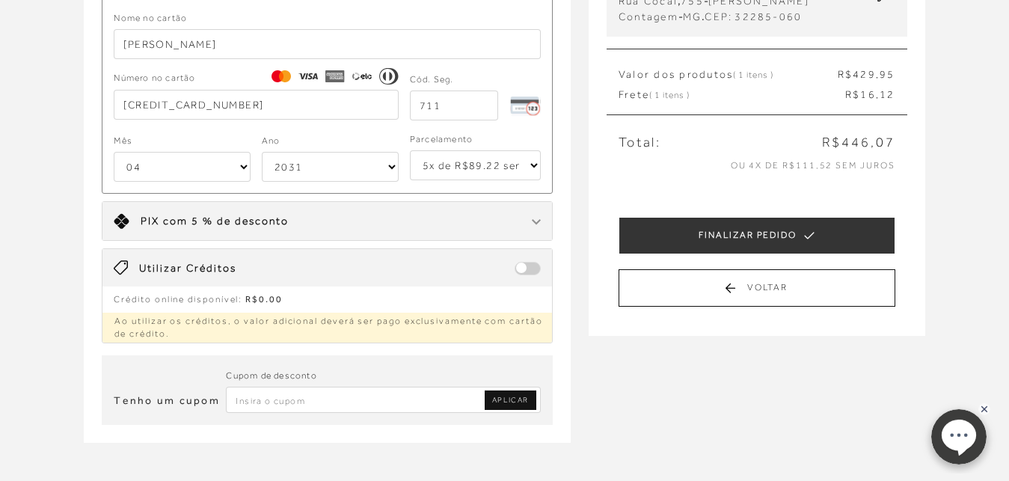
scroll to position [153, 0]
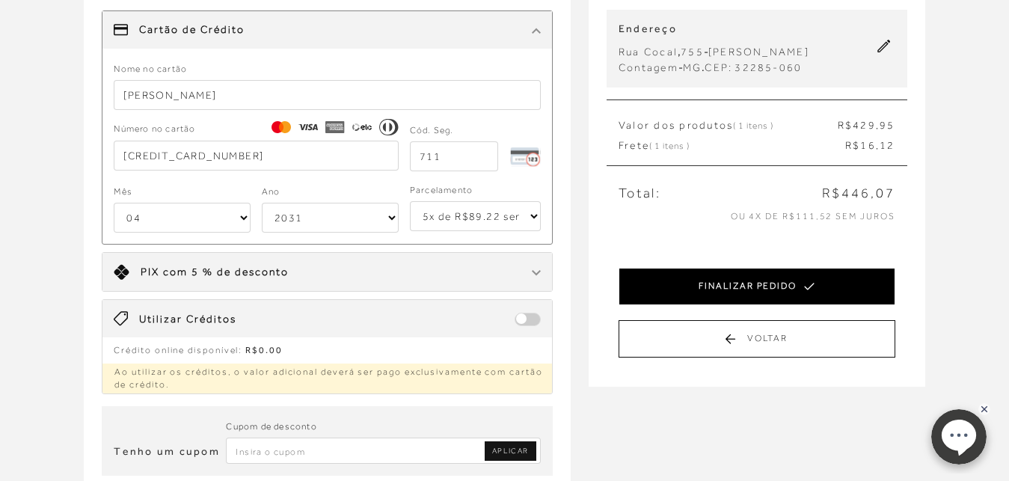
click at [722, 292] on button "FINALIZAR PEDIDO" at bounding box center [757, 286] width 277 height 37
select select "04"
select select "2031"
select select "5"
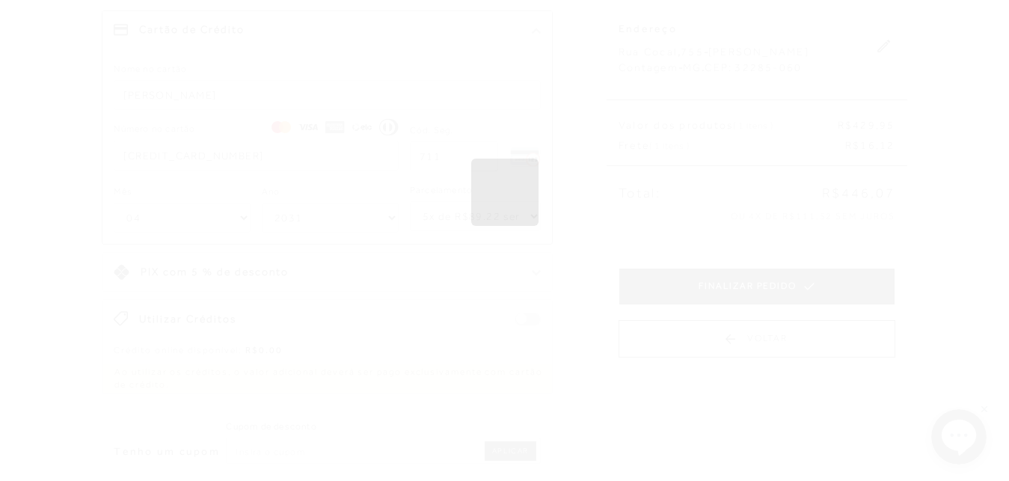
scroll to position [0, 0]
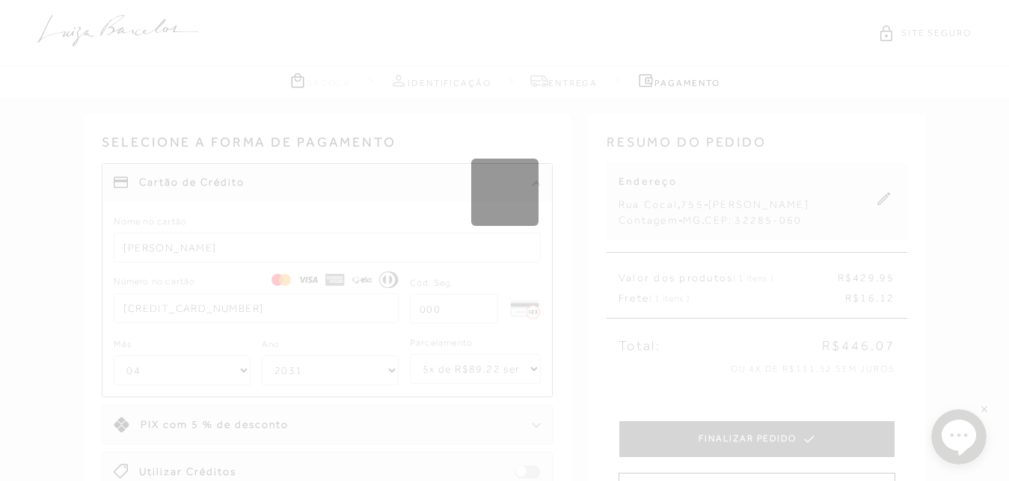
select select "1"
